Goal: Communication & Community: Ask a question

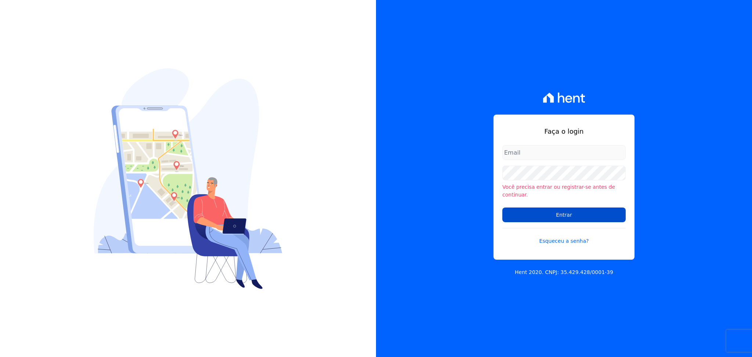
type input "[PERSON_NAME][EMAIL_ADDRESS][DOMAIN_NAME]"
click at [541, 208] on input "Entrar" at bounding box center [563, 215] width 123 height 15
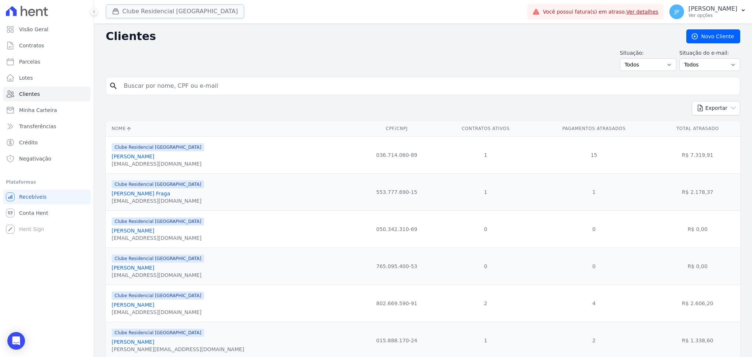
click at [150, 10] on button "Clube Residencial [GEOGRAPHIC_DATA]" at bounding box center [175, 11] width 138 height 14
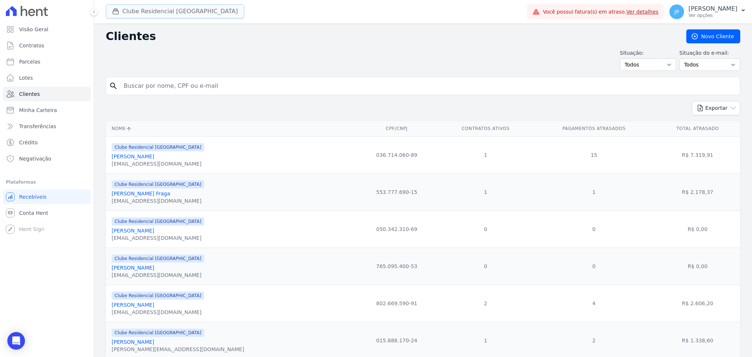
click at [119, 12] on icon "button" at bounding box center [115, 11] width 7 height 7
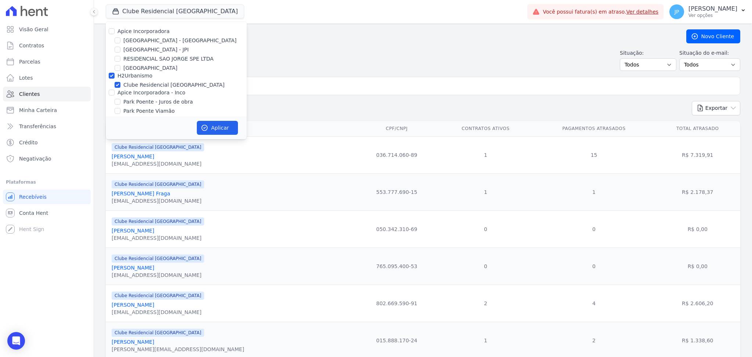
click at [148, 77] on label "H2Urbanismo" at bounding box center [135, 76] width 35 height 6
click at [115, 77] on input "H2Urbanismo" at bounding box center [112, 76] width 6 height 6
checkbox input "false"
click at [306, 52] on div "Situação: Todos Adimplentes Inadimplentes Situação do e-mail: Todos Confirmado …" at bounding box center [423, 60] width 635 height 22
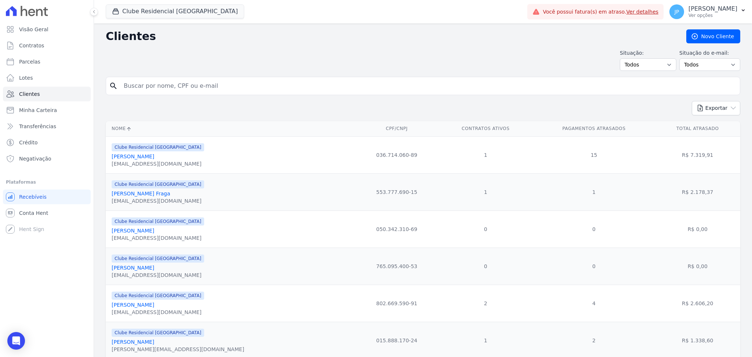
click at [710, 20] on button "JP [PERSON_NAME] Ver opções" at bounding box center [708, 11] width 89 height 21
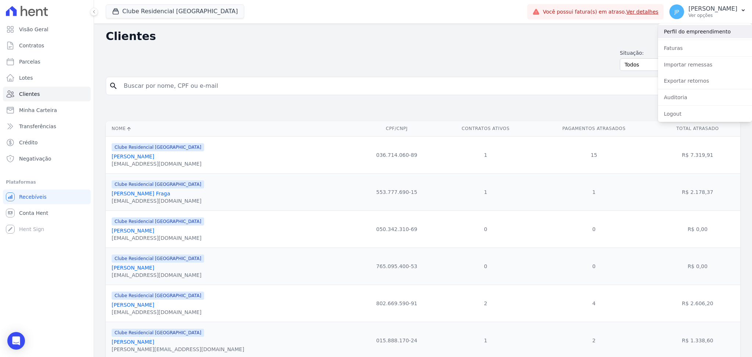
click at [688, 36] on link "Perfil do empreendimento" at bounding box center [705, 31] width 94 height 13
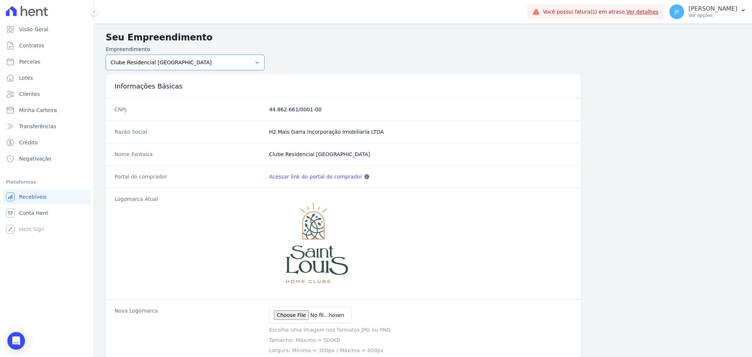
click at [215, 62] on select "[GEOGRAPHIC_DATA] - [GEOGRAPHIC_DATA] - JPI Clube Residencial [GEOGRAPHIC_DATA]…" at bounding box center [185, 62] width 159 height 15
drag, startPoint x: 336, startPoint y: 63, endPoint x: 322, endPoint y: 65, distance: 14.1
click at [336, 63] on form "Empreendimento [GEOGRAPHIC_DATA] - [GEOGRAPHIC_DATA] - JPI Clube Residencial [G…" at bounding box center [423, 58] width 635 height 25
click at [42, 121] on link "Transferências" at bounding box center [47, 126] width 88 height 15
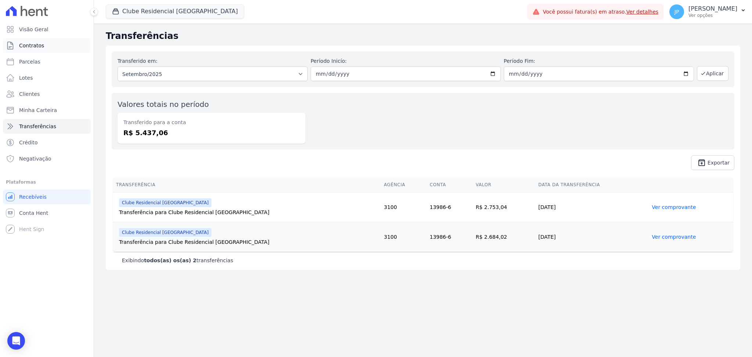
click at [56, 50] on link "Contratos" at bounding box center [47, 45] width 88 height 15
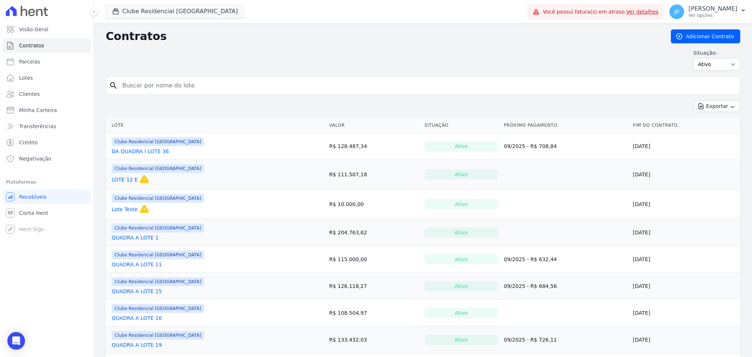
click at [651, 13] on link "Ver detalhes" at bounding box center [643, 12] width 32 height 6
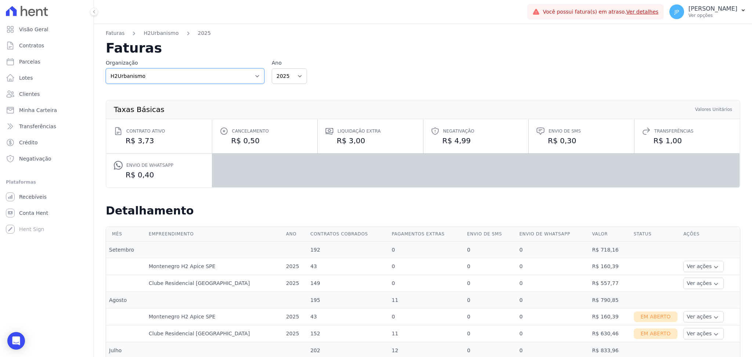
click at [150, 75] on select "Apice Incorporadora Apice Incorporadora - Inco H2Urbanismo" at bounding box center [185, 75] width 159 height 15
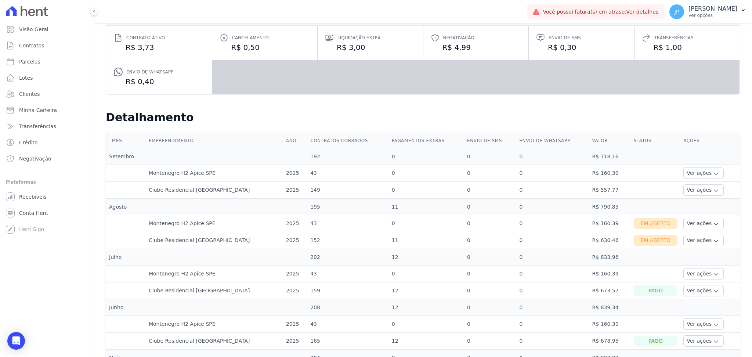
scroll to position [98, 0]
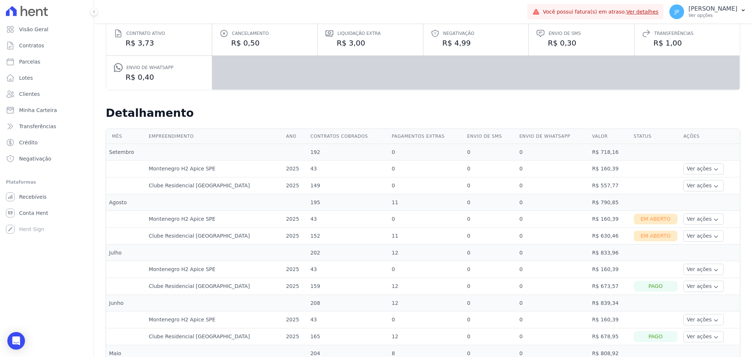
drag, startPoint x: 192, startPoint y: 238, endPoint x: 188, endPoint y: 236, distance: 4.6
click at [190, 238] on td "Clube Residencial [GEOGRAPHIC_DATA]" at bounding box center [214, 236] width 137 height 17
click at [188, 230] on td "Clube Residencial [GEOGRAPHIC_DATA]" at bounding box center [214, 236] width 137 height 17
click at [684, 215] on button "Ver ações" at bounding box center [704, 218] width 40 height 11
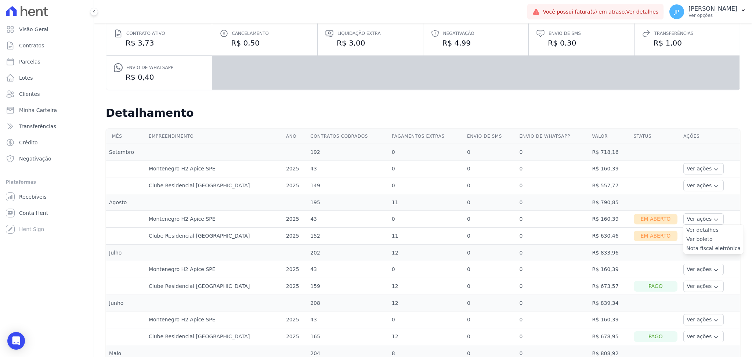
click at [597, 219] on td "R$ 160,39" at bounding box center [611, 219] width 42 height 17
click at [592, 269] on td "R$ 160,39" at bounding box center [611, 269] width 42 height 17
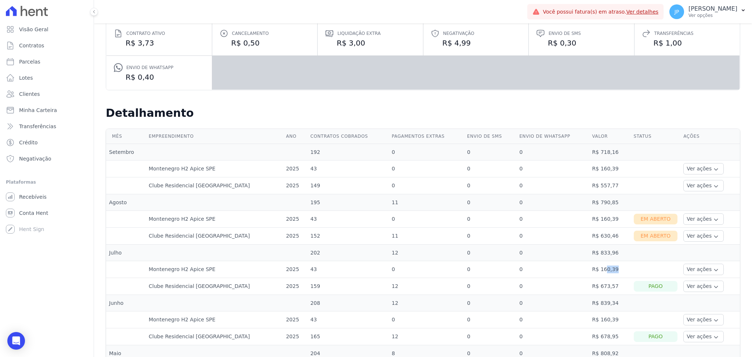
click at [592, 269] on td "R$ 160,39" at bounding box center [611, 269] width 42 height 17
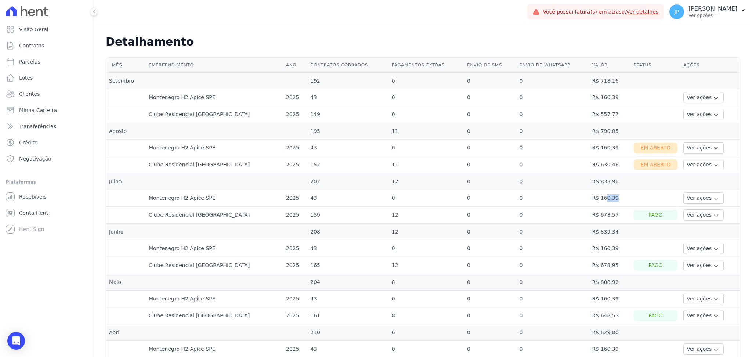
scroll to position [245, 0]
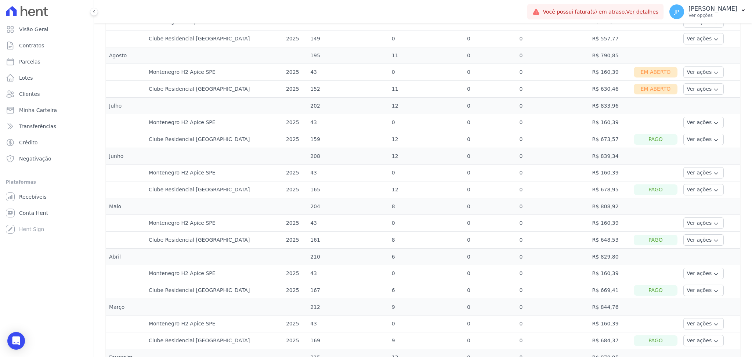
click at [591, 228] on td "R$ 160,39" at bounding box center [611, 223] width 42 height 17
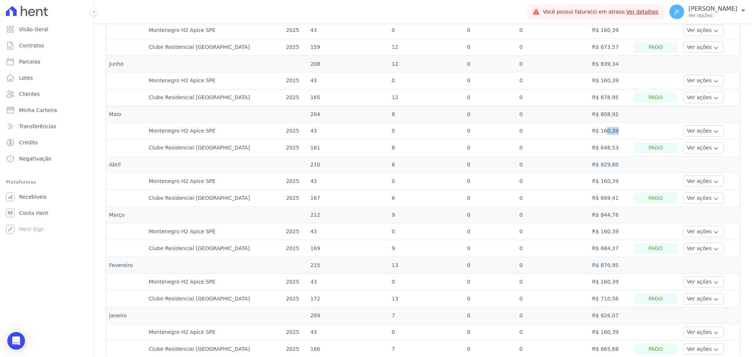
scroll to position [343, 0]
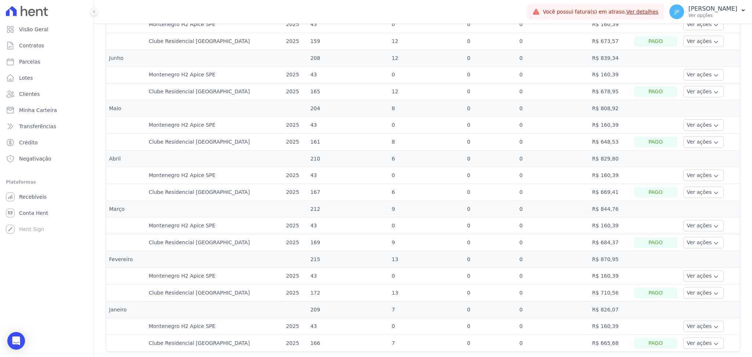
click at [595, 181] on td "R$ 160,39" at bounding box center [611, 175] width 42 height 17
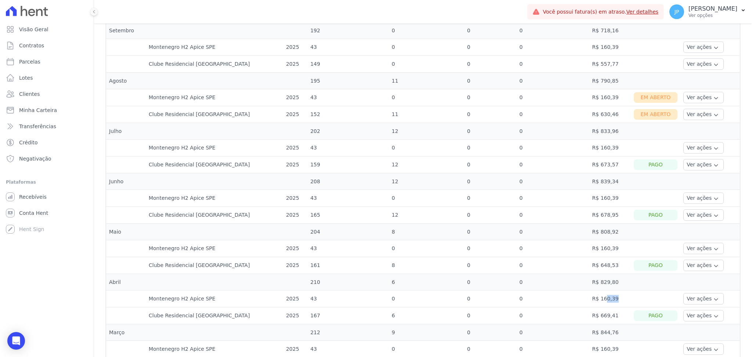
scroll to position [196, 0]
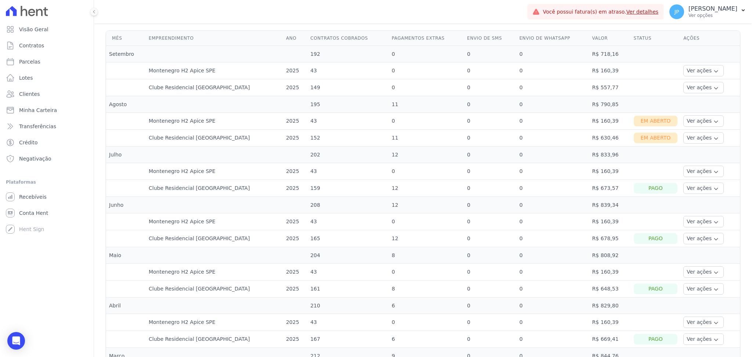
click at [590, 122] on td "R$ 160,39" at bounding box center [611, 121] width 42 height 17
click at [704, 120] on button "Ver ações" at bounding box center [704, 120] width 40 height 11
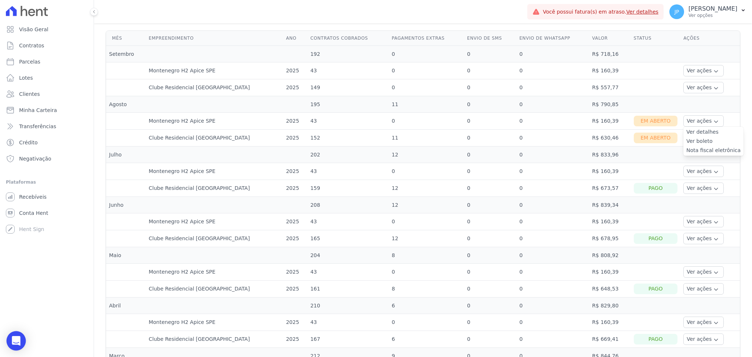
click at [12, 336] on div "Open Intercom Messenger" at bounding box center [16, 340] width 19 height 19
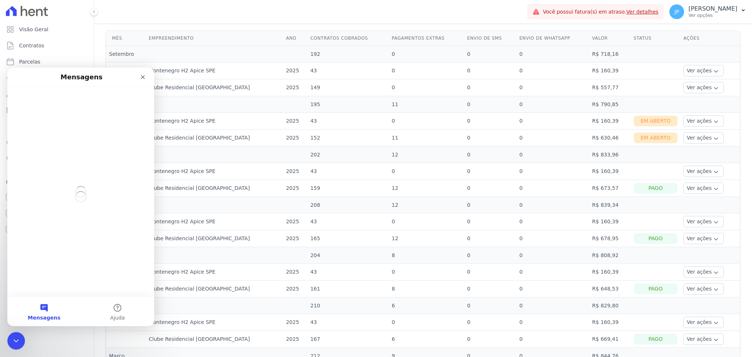
scroll to position [0, 0]
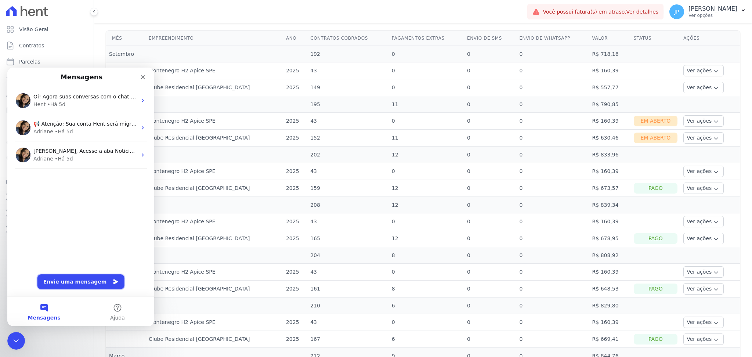
click at [75, 282] on button "Envie uma mensagem" at bounding box center [80, 281] width 87 height 15
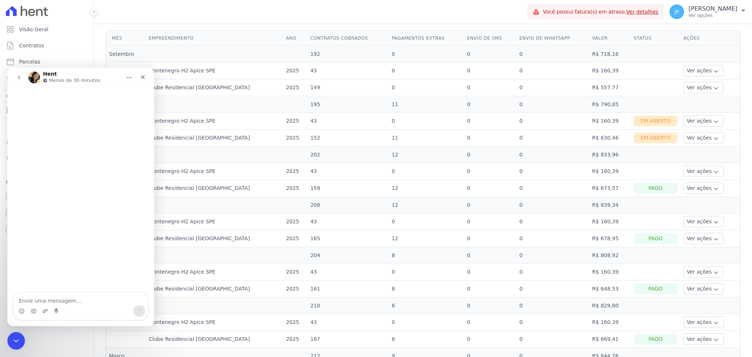
click at [74, 291] on div "Messenger da Intercom" at bounding box center [80, 190] width 147 height 206
click at [72, 297] on textarea "Envie uma mensagem..." at bounding box center [81, 299] width 134 height 12
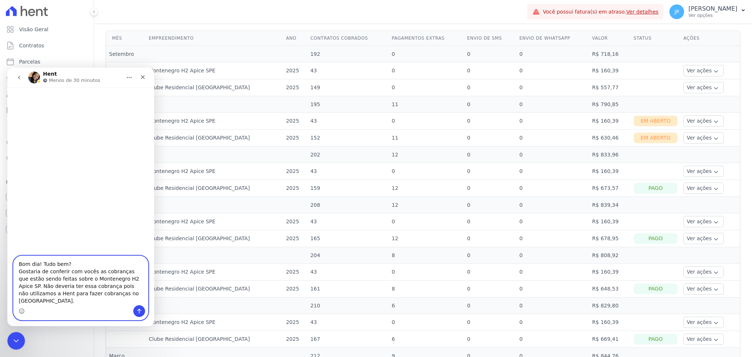
type textarea "Bom dia! Tudo bem? Gostaria de conferir com vocês as cobranças que estão sendo …"
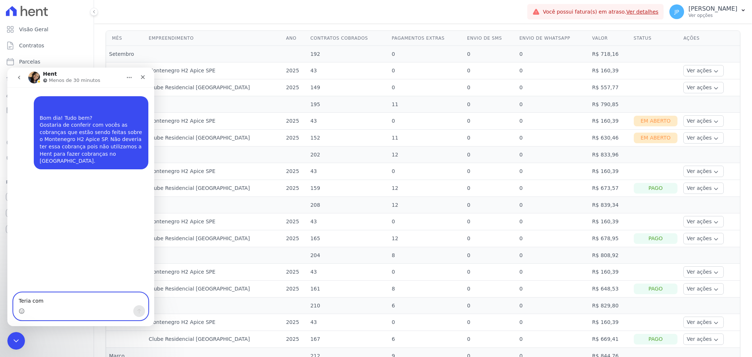
type textarea "Teria como"
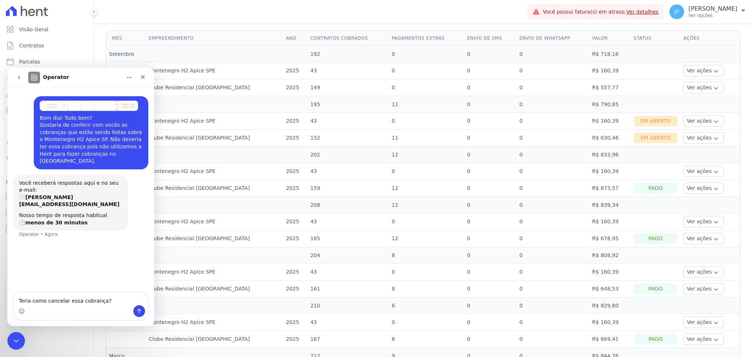
type textarea "Teria como cancelar essa cobrança?"
click at [142, 75] on icon "Fechar" at bounding box center [143, 77] width 6 height 6
